Goal: Navigation & Orientation: Find specific page/section

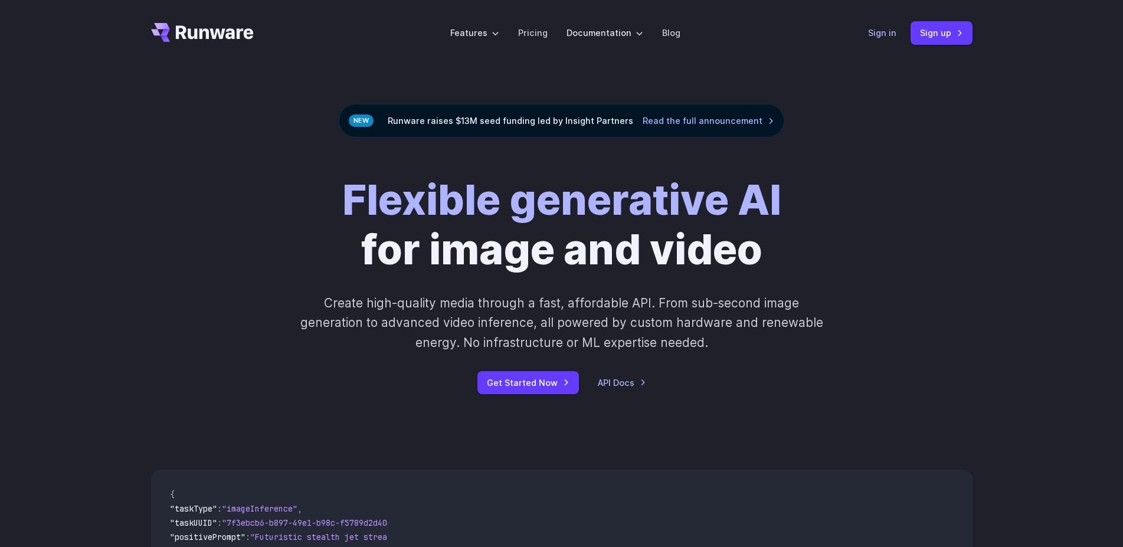
click at [883, 29] on link "Sign in" at bounding box center [882, 33] width 28 height 14
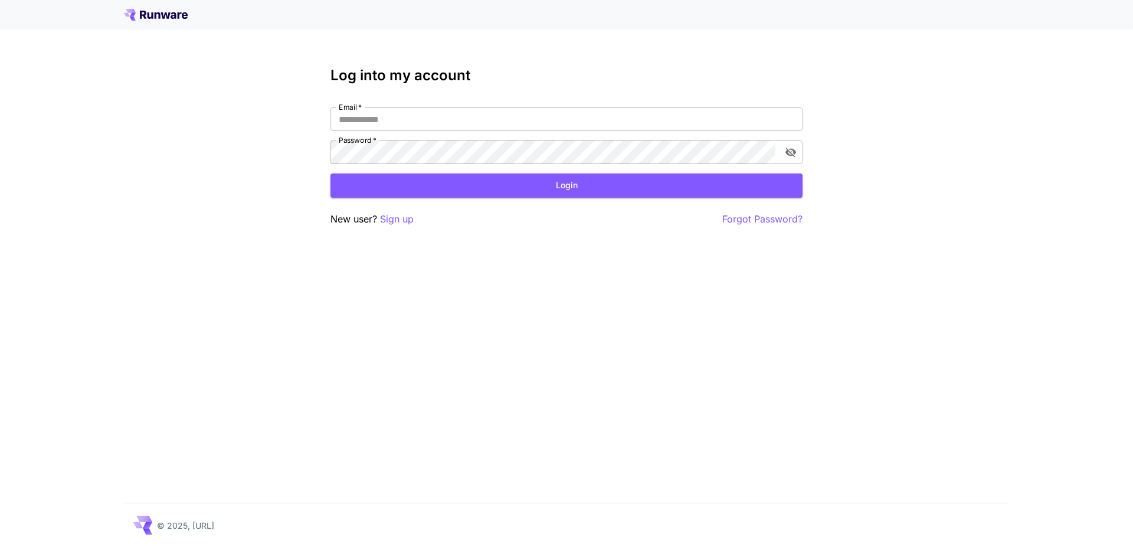
click at [414, 123] on input "Email   *" at bounding box center [566, 119] width 472 height 24
type input "**********"
click button "Login" at bounding box center [566, 185] width 472 height 24
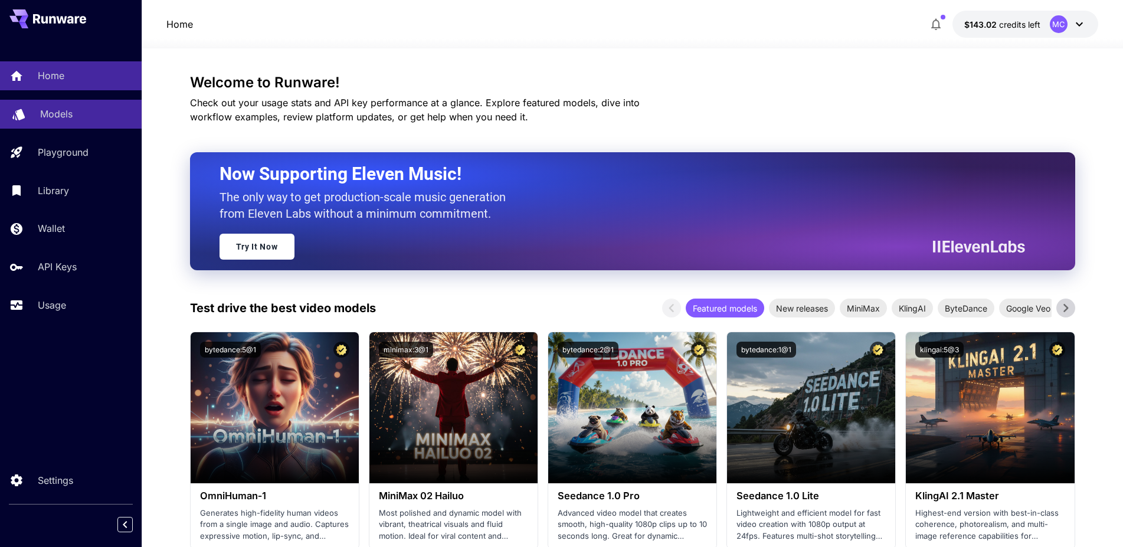
click at [58, 111] on p "Models" at bounding box center [56, 114] width 32 height 14
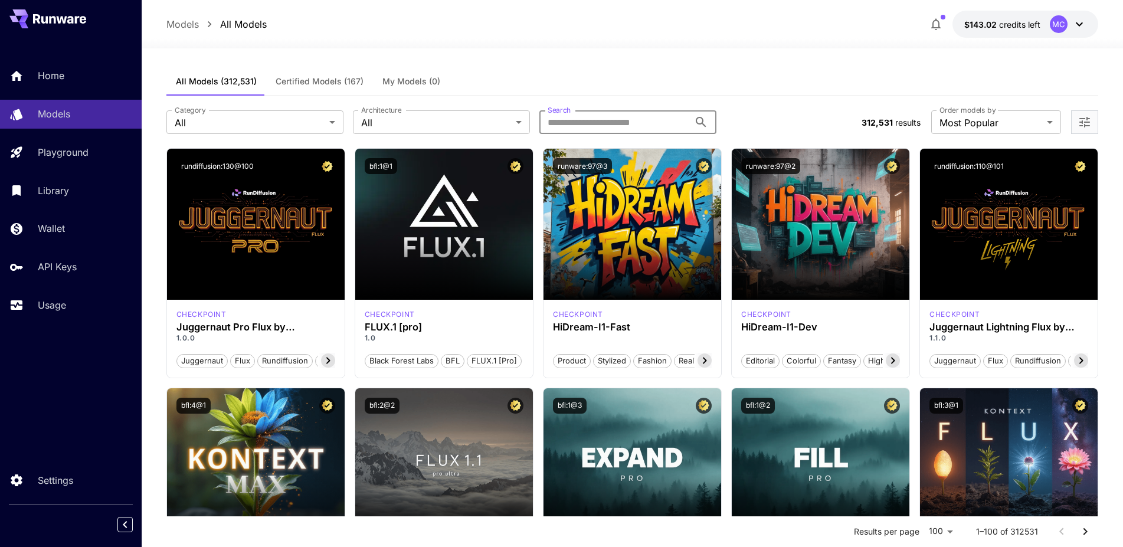
click at [629, 120] on input "Search" at bounding box center [614, 122] width 150 height 24
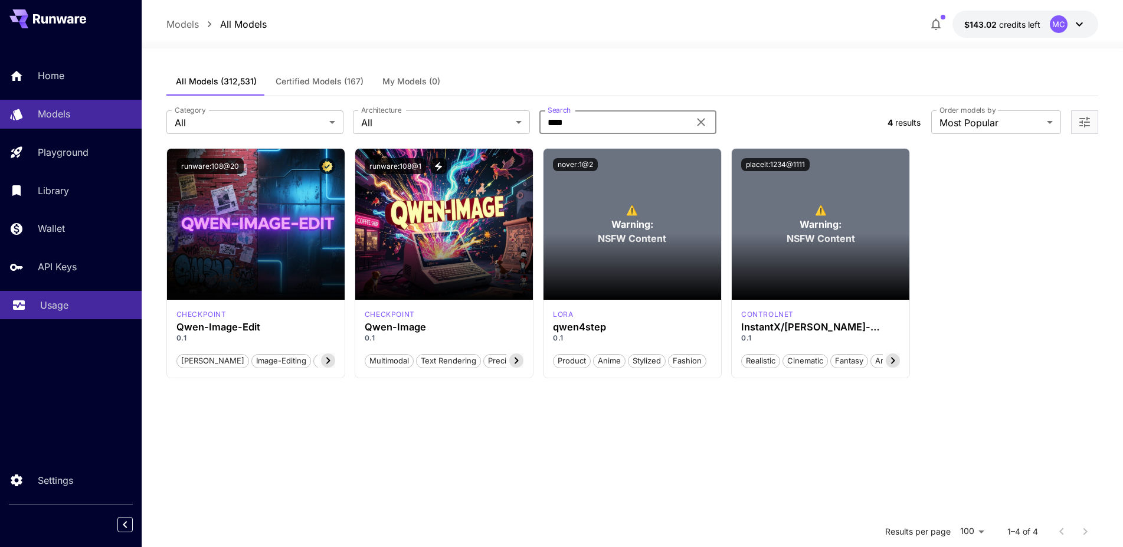
type input "****"
click at [53, 307] on p "Usage" at bounding box center [54, 305] width 28 height 14
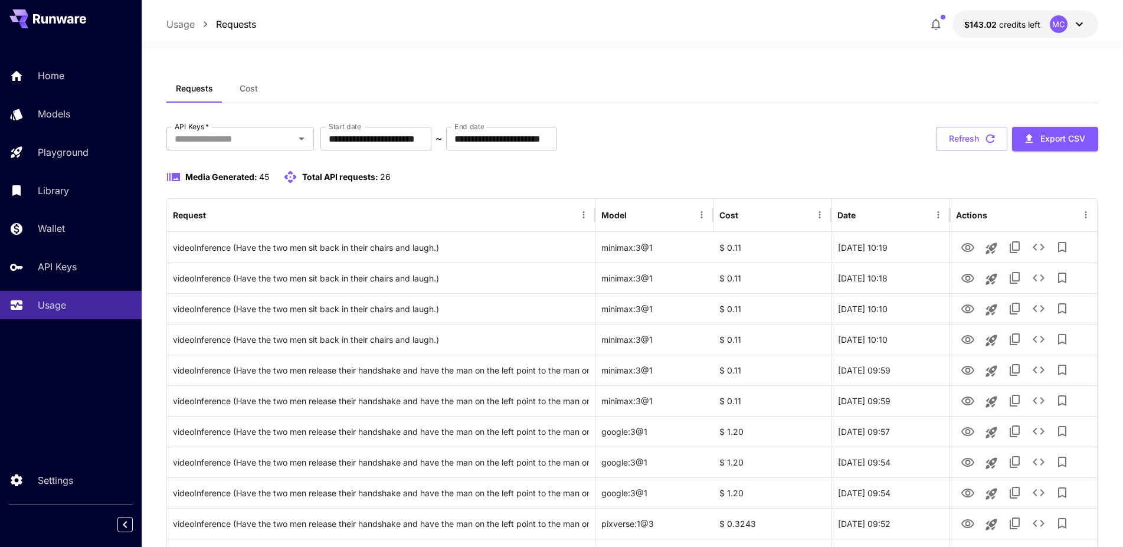
click at [252, 87] on span "Cost" at bounding box center [249, 88] width 18 height 11
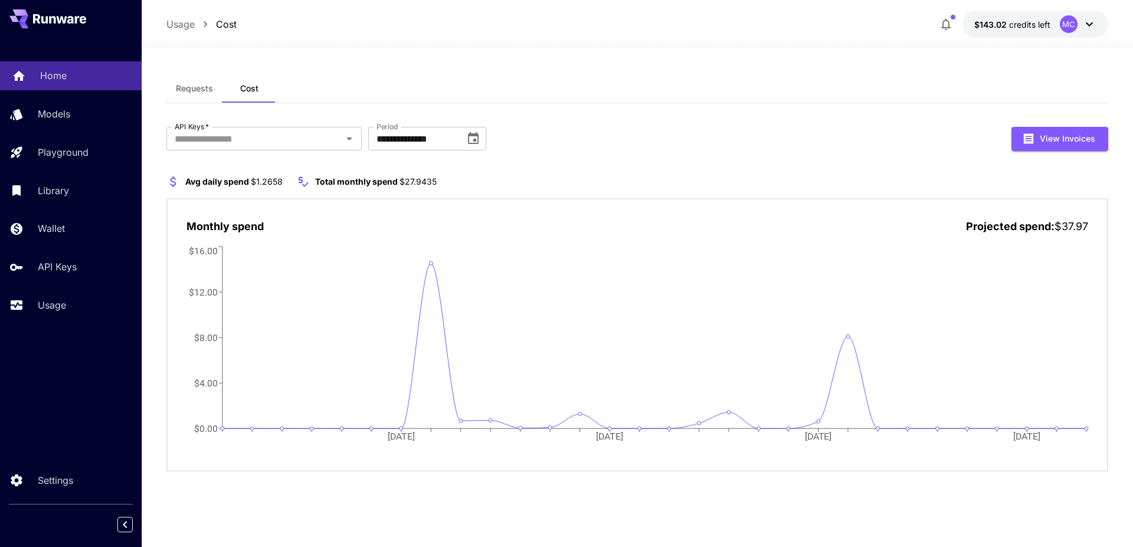
click at [58, 80] on p "Home" at bounding box center [53, 75] width 27 height 14
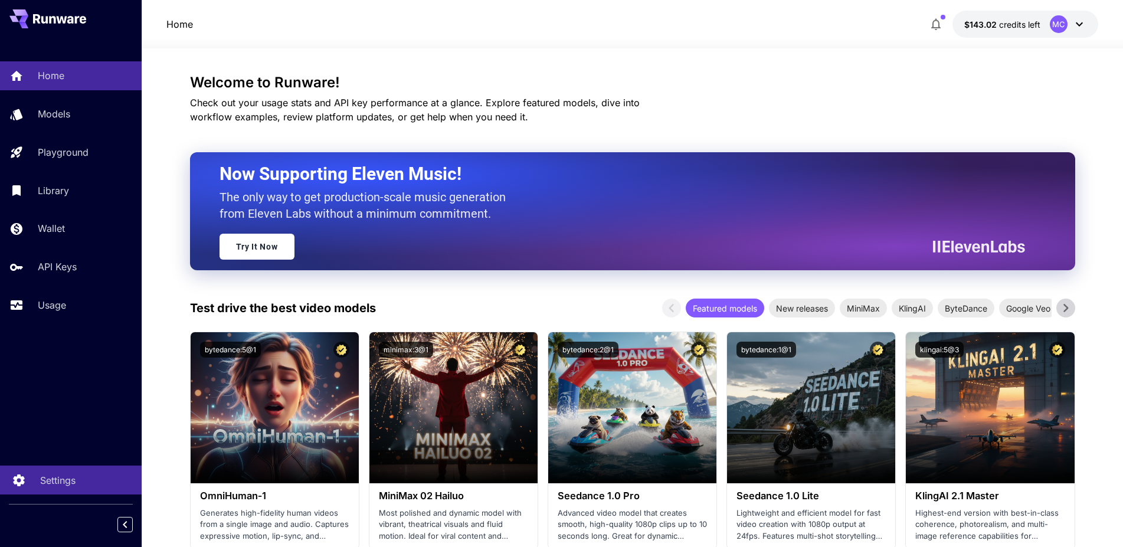
click at [65, 479] on p "Settings" at bounding box center [57, 480] width 35 height 14
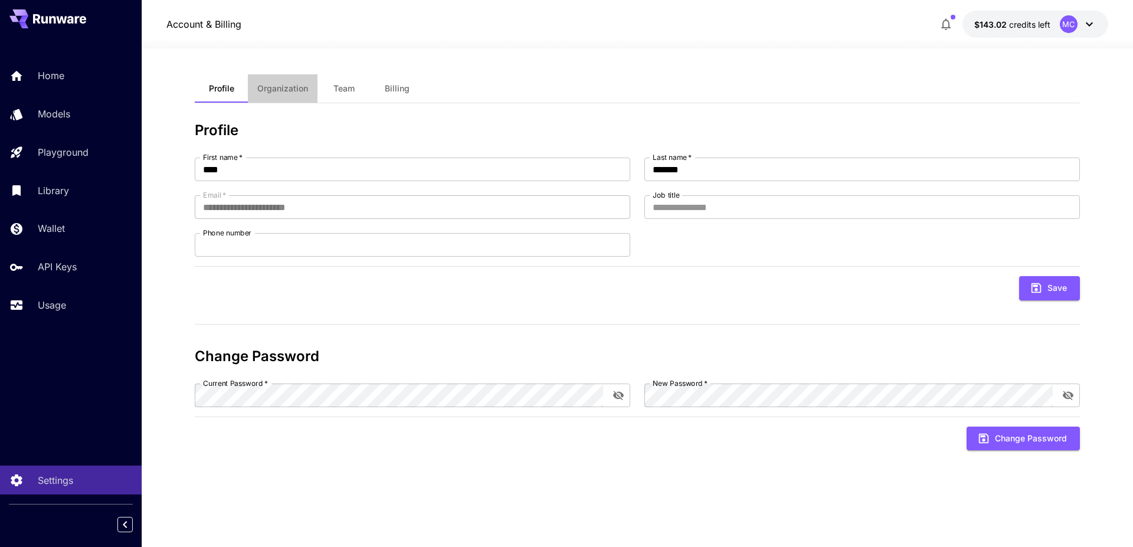
click at [296, 87] on span "Organization" at bounding box center [282, 88] width 51 height 11
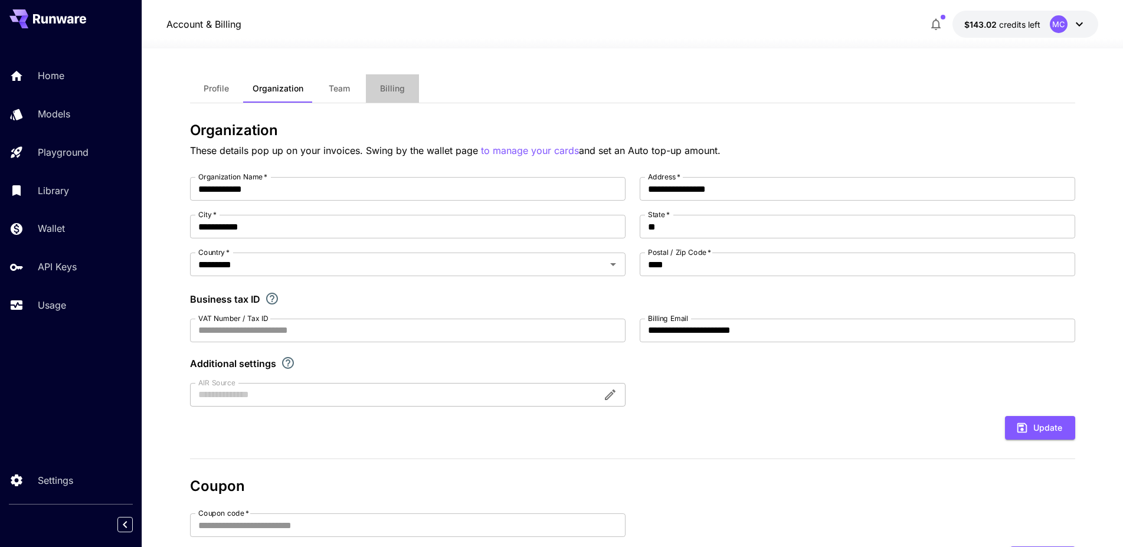
click at [392, 86] on span "Billing" at bounding box center [392, 88] width 25 height 11
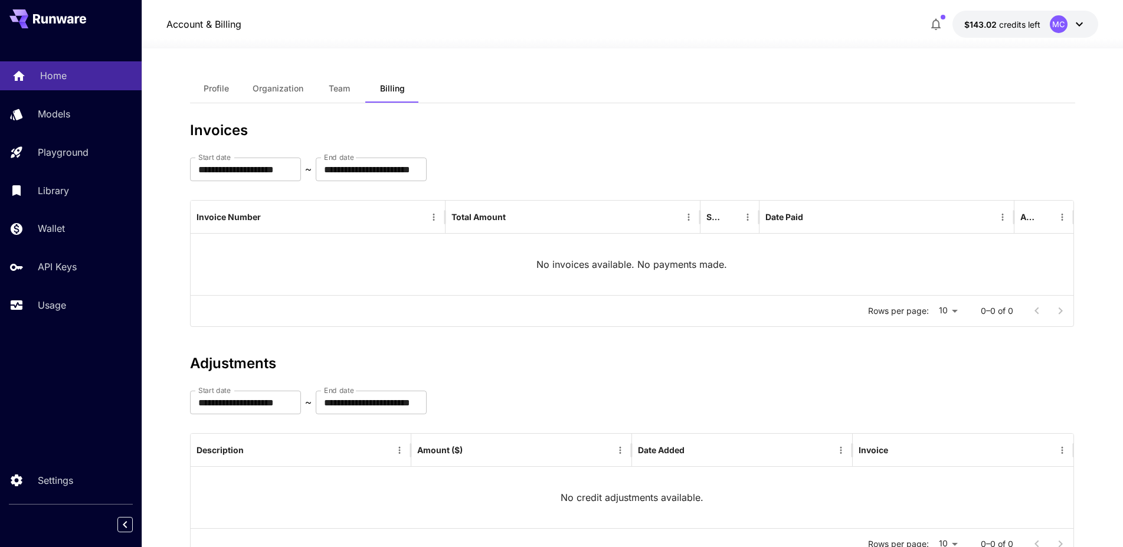
click at [74, 74] on div "Home" at bounding box center [86, 75] width 92 height 14
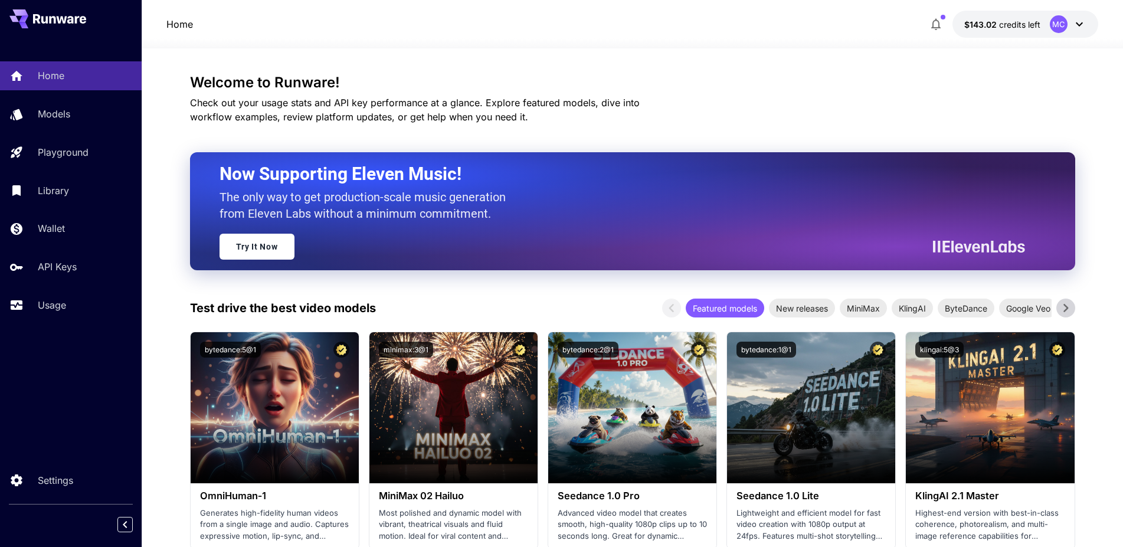
click at [938, 22] on icon "button" at bounding box center [936, 24] width 14 height 14
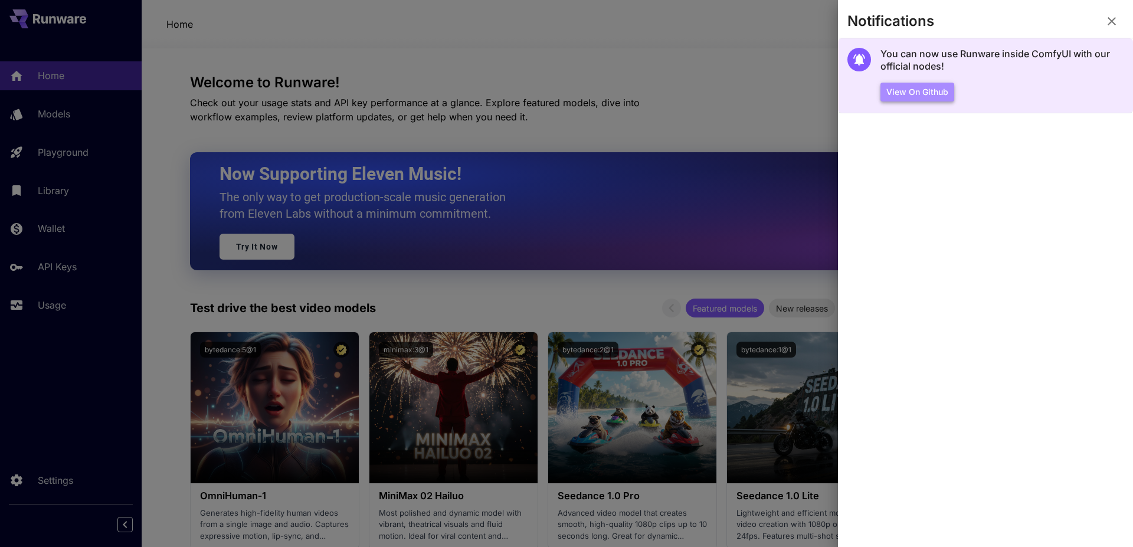
click at [918, 94] on button "View on Github" at bounding box center [917, 92] width 74 height 19
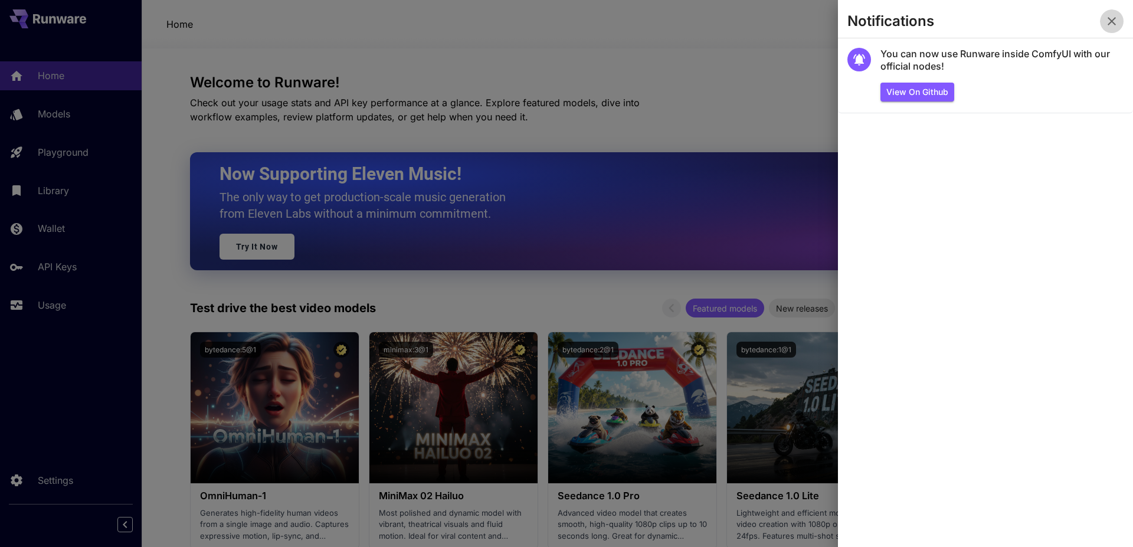
click at [1113, 22] on icon "button" at bounding box center [1111, 21] width 14 height 14
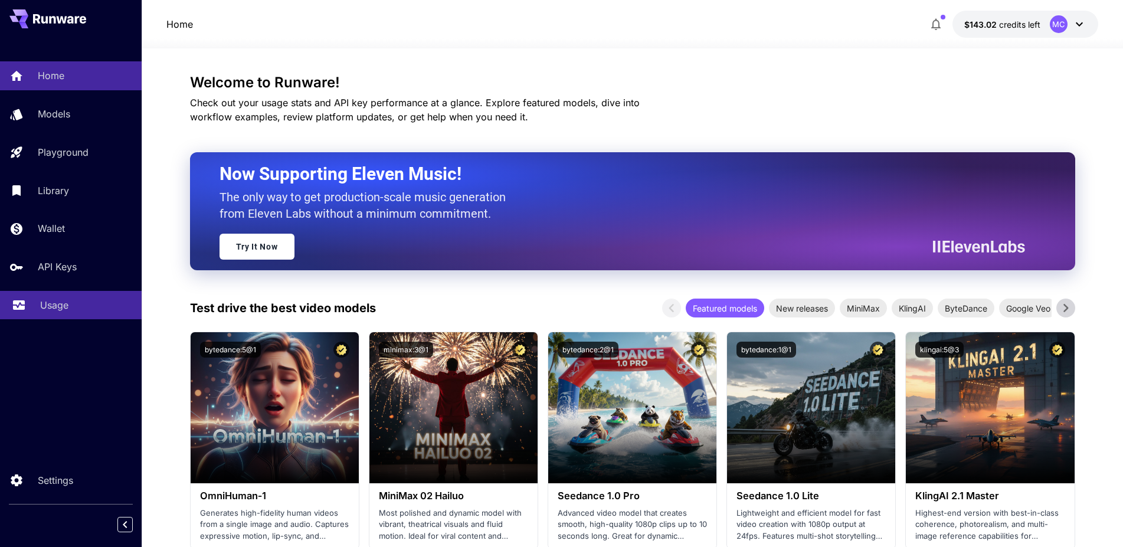
click at [49, 304] on p "Usage" at bounding box center [54, 305] width 28 height 14
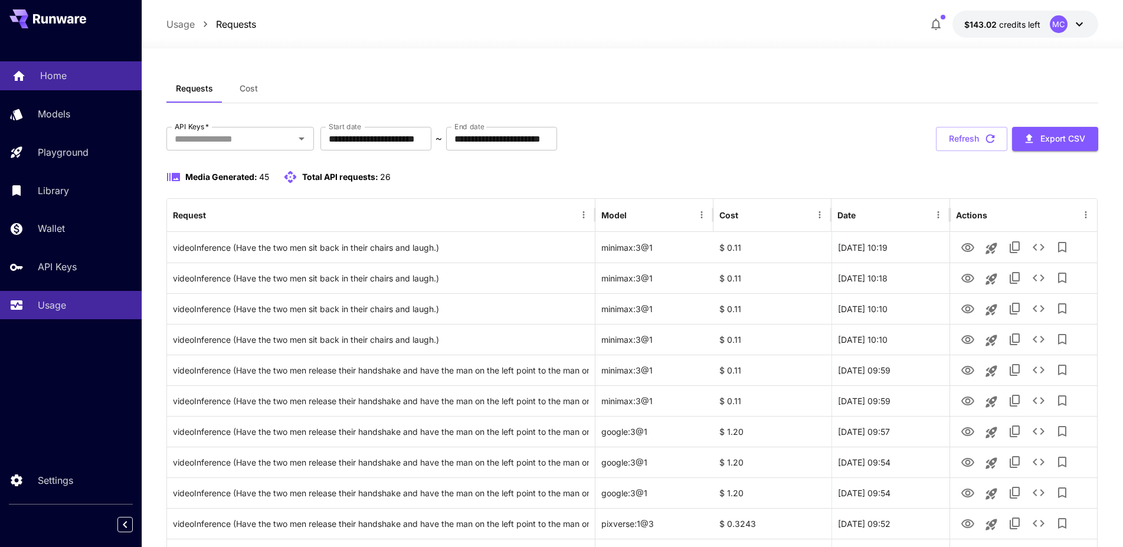
click at [61, 77] on p "Home" at bounding box center [53, 75] width 27 height 14
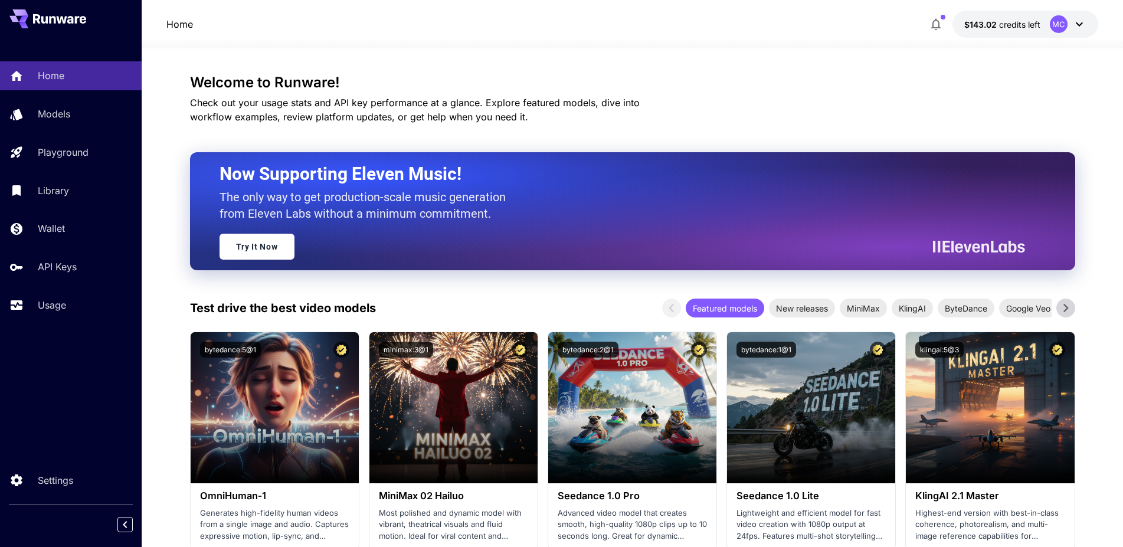
click at [1075, 21] on icon at bounding box center [1079, 24] width 14 height 14
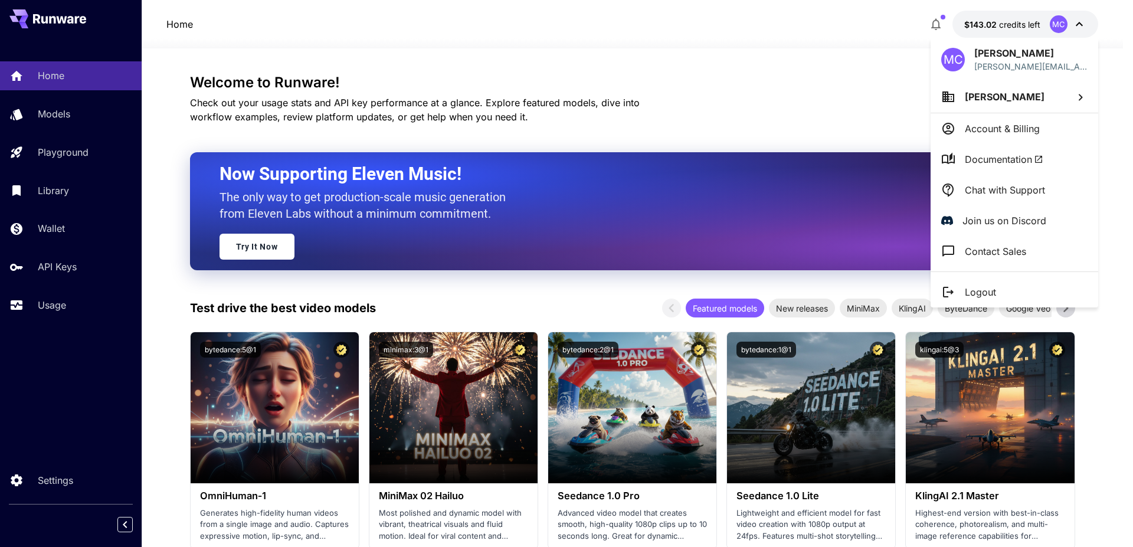
click at [989, 158] on span "Documentation" at bounding box center [1004, 159] width 78 height 14
